Goal: Book appointment/travel/reservation

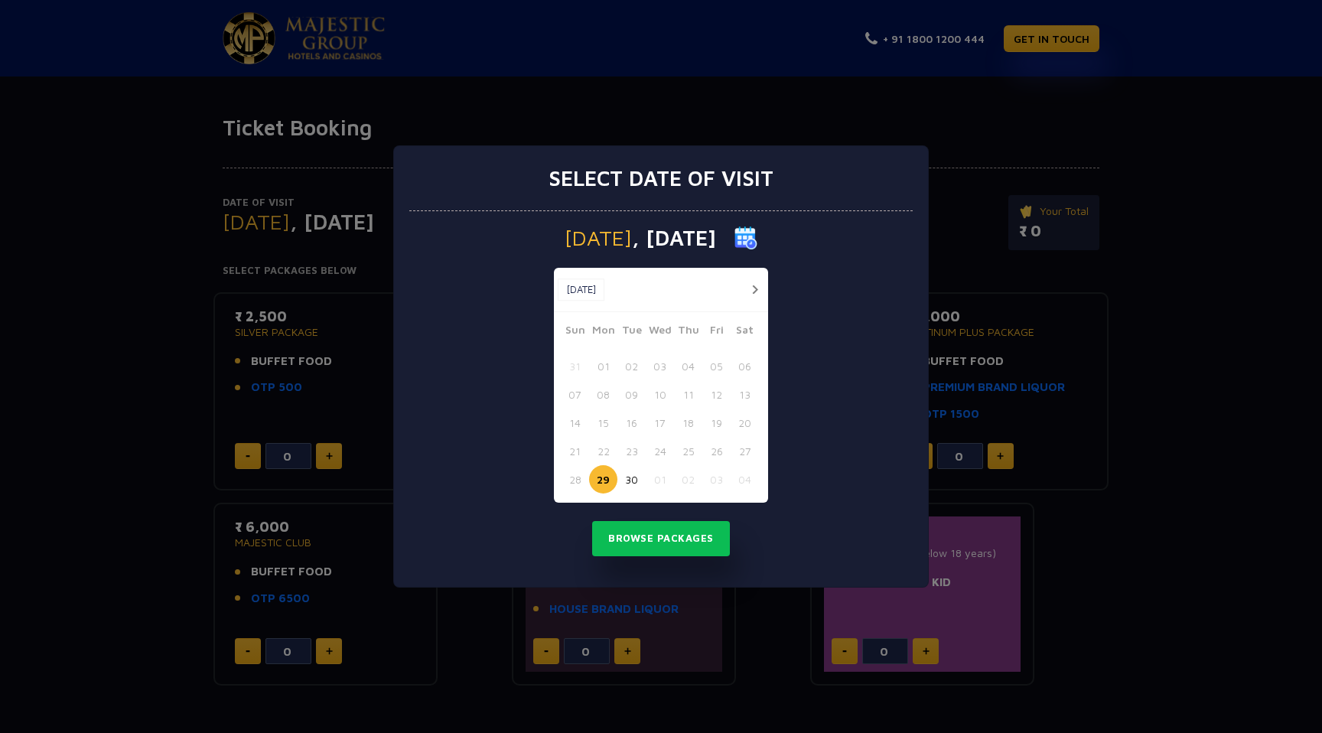
click at [754, 290] on button "button" at bounding box center [754, 289] width 19 height 19
click at [691, 366] on button "02" at bounding box center [688, 366] width 28 height 28
click at [686, 537] on button "Browse Packages" at bounding box center [661, 538] width 138 height 35
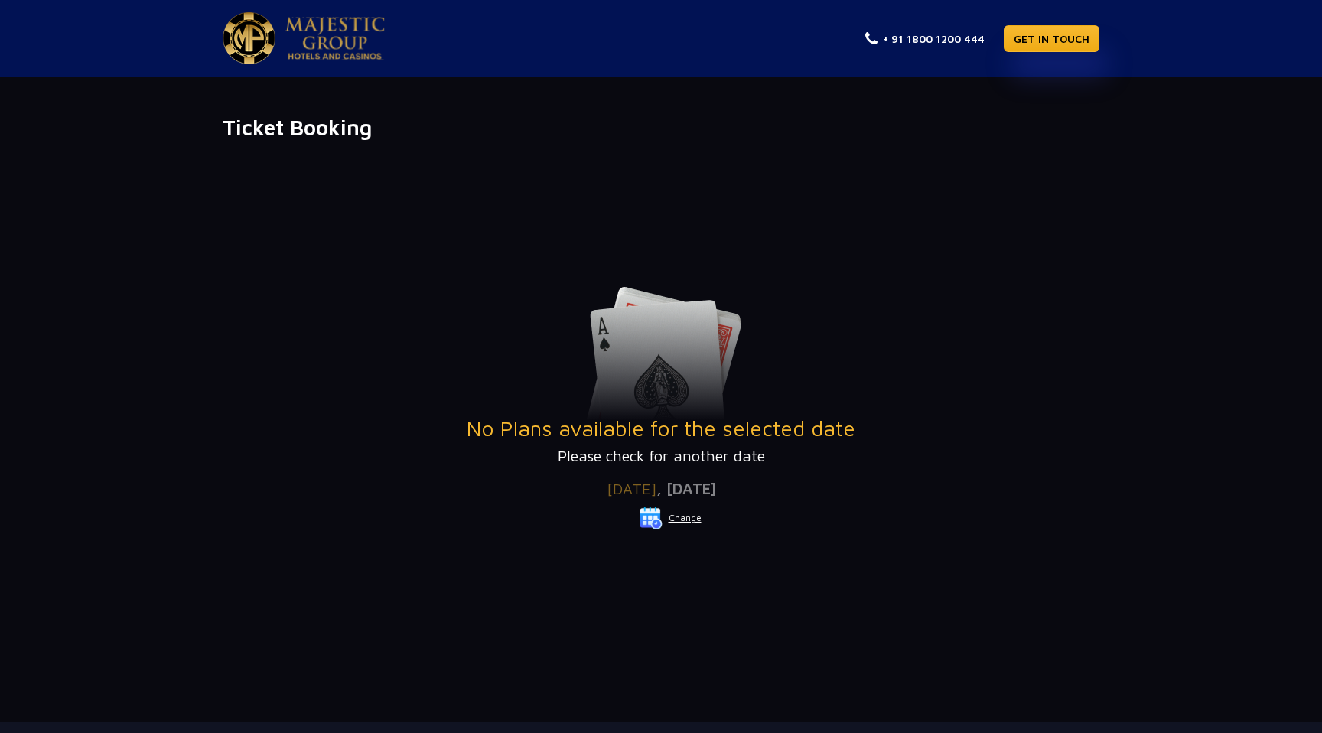
click at [683, 521] on button "Change" at bounding box center [671, 518] width 64 height 24
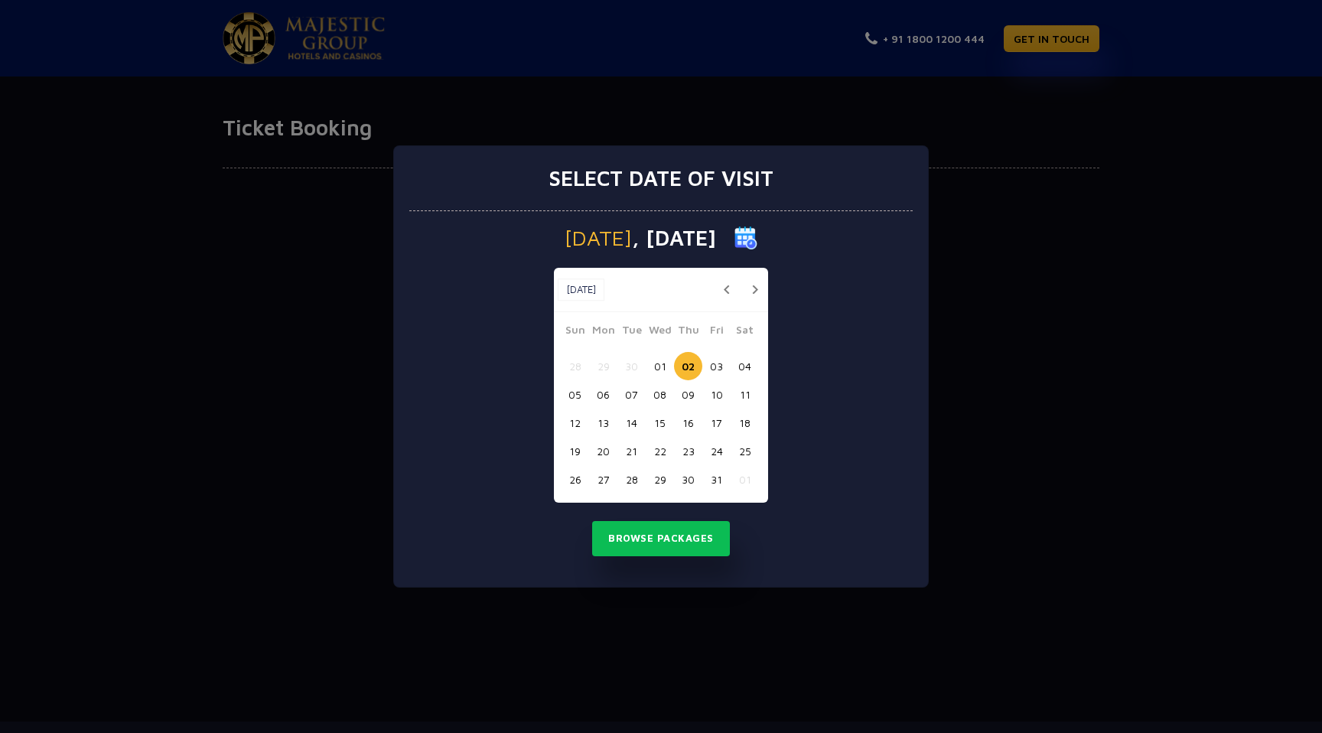
click at [720, 366] on button "03" at bounding box center [717, 366] width 28 height 28
click at [678, 535] on button "Browse Packages" at bounding box center [661, 538] width 138 height 35
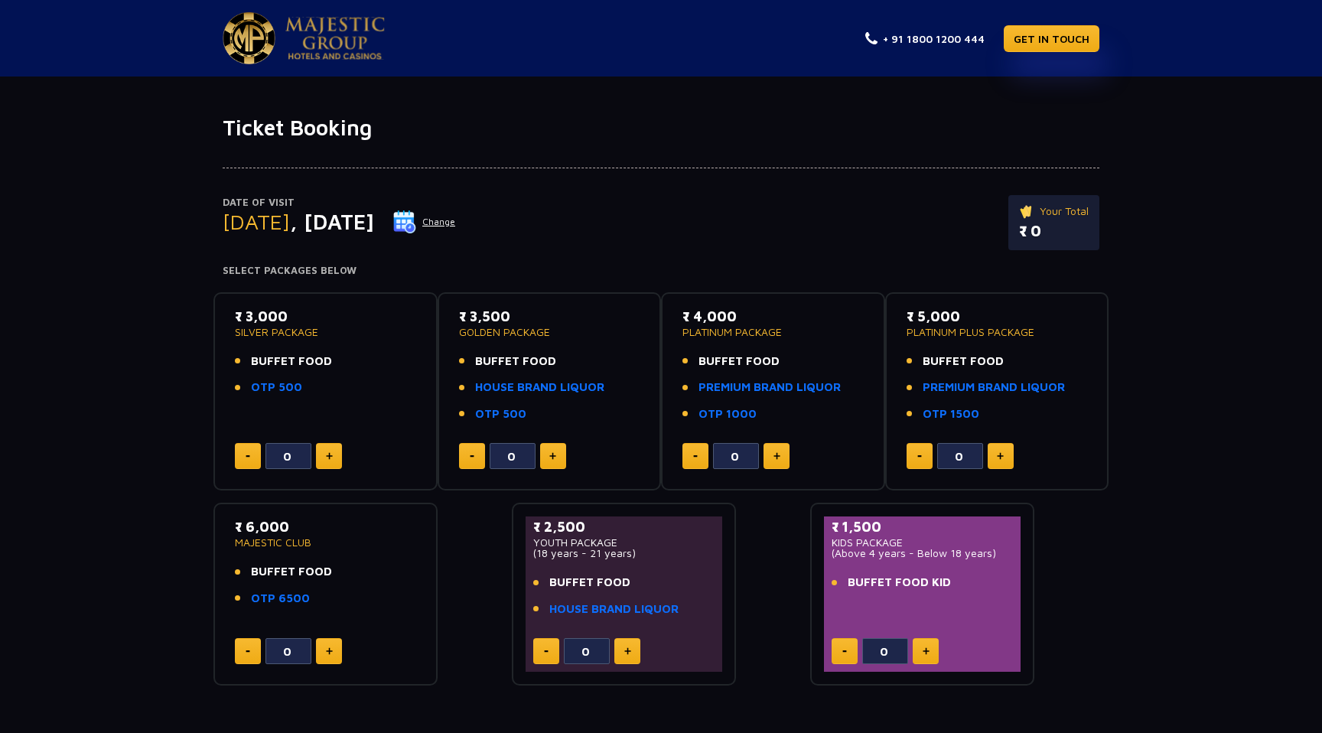
click at [1163, 354] on div "Date of Visit Friday , 03 Oct 2025 Change Your Total ₹ 0 Select Packages Below …" at bounding box center [661, 414] width 1322 height 546
click at [1189, 322] on div "Date of Visit Friday , 03 Oct 2025 Change Your Total ₹ 0 Select Packages Below …" at bounding box center [661, 414] width 1322 height 546
click at [595, 227] on div "Date of Visit Friday , 03 Oct 2025 Change Your Total ₹ 0" at bounding box center [661, 230] width 877 height 70
click at [574, 241] on div "Date of Visit Friday , 03 Oct 2025 Change Your Total ₹ 0" at bounding box center [661, 230] width 877 height 70
click at [285, 392] on link "OTP 500" at bounding box center [276, 388] width 51 height 18
